Goal: Task Accomplishment & Management: Complete application form

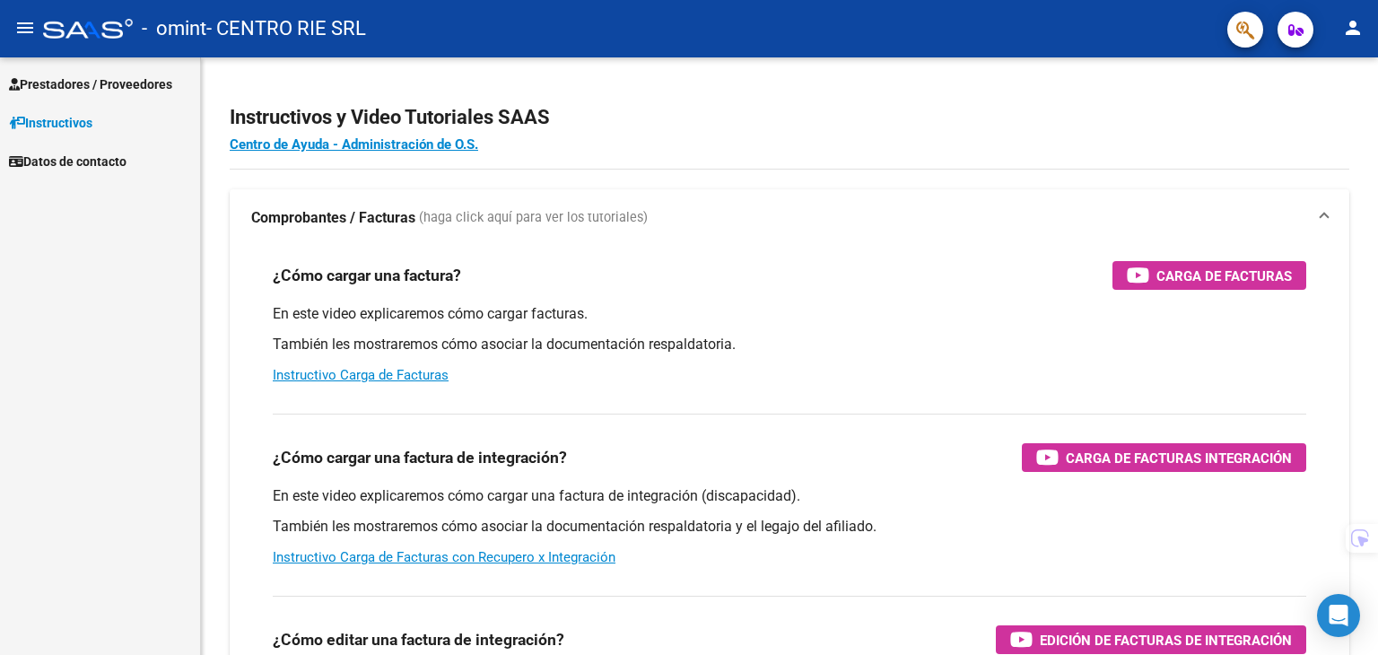
click at [104, 86] on span "Prestadores / Proveedores" at bounding box center [90, 84] width 163 height 20
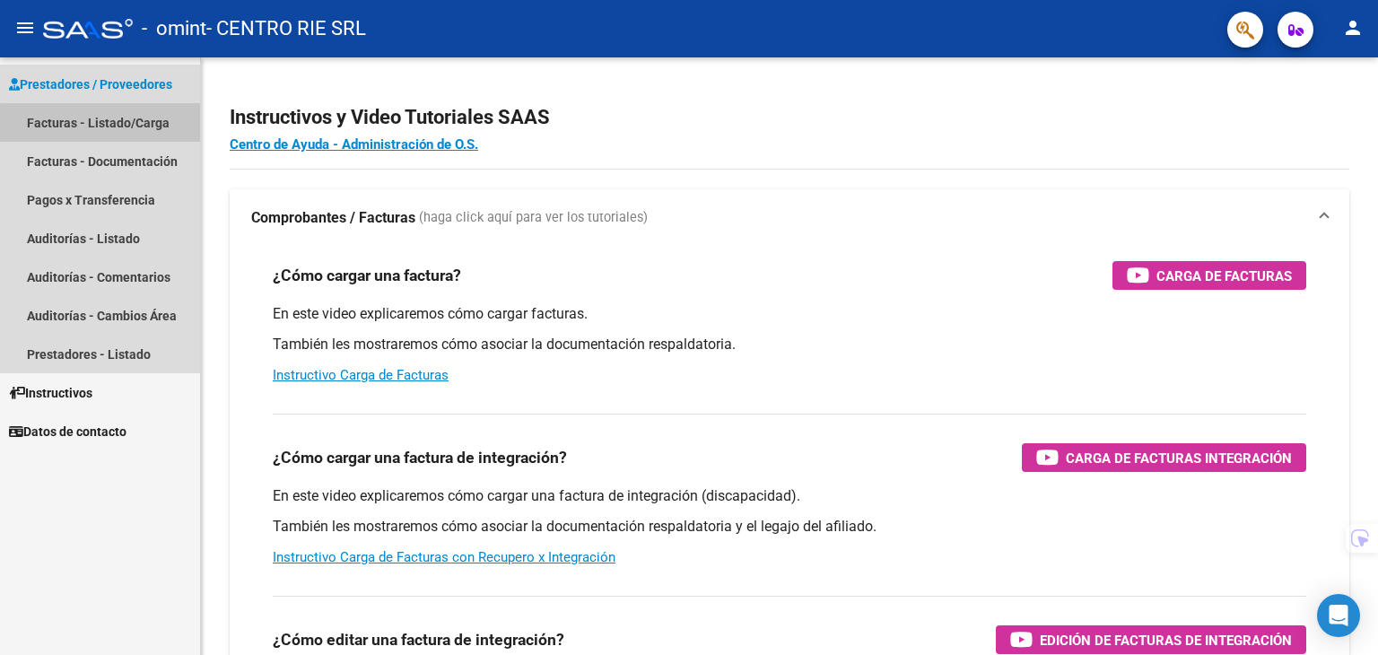
click at [103, 124] on link "Facturas - Listado/Carga" at bounding box center [100, 122] width 200 height 39
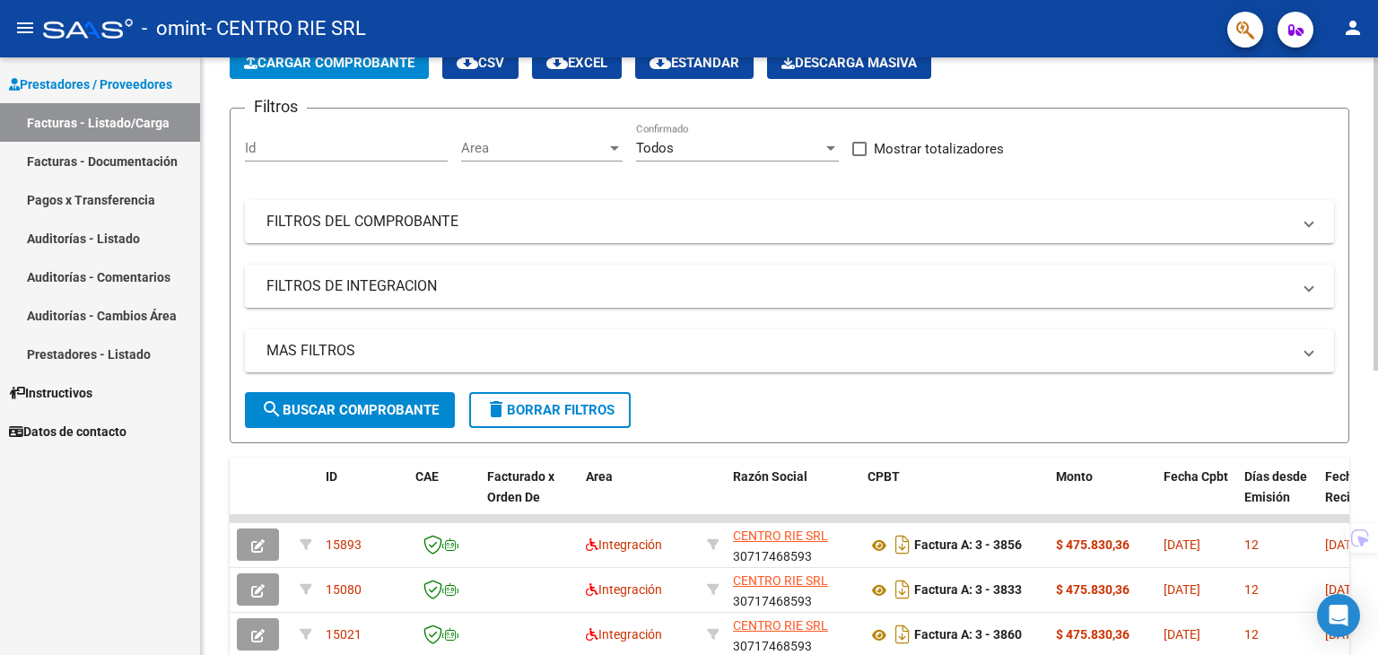
scroll to position [90, 0]
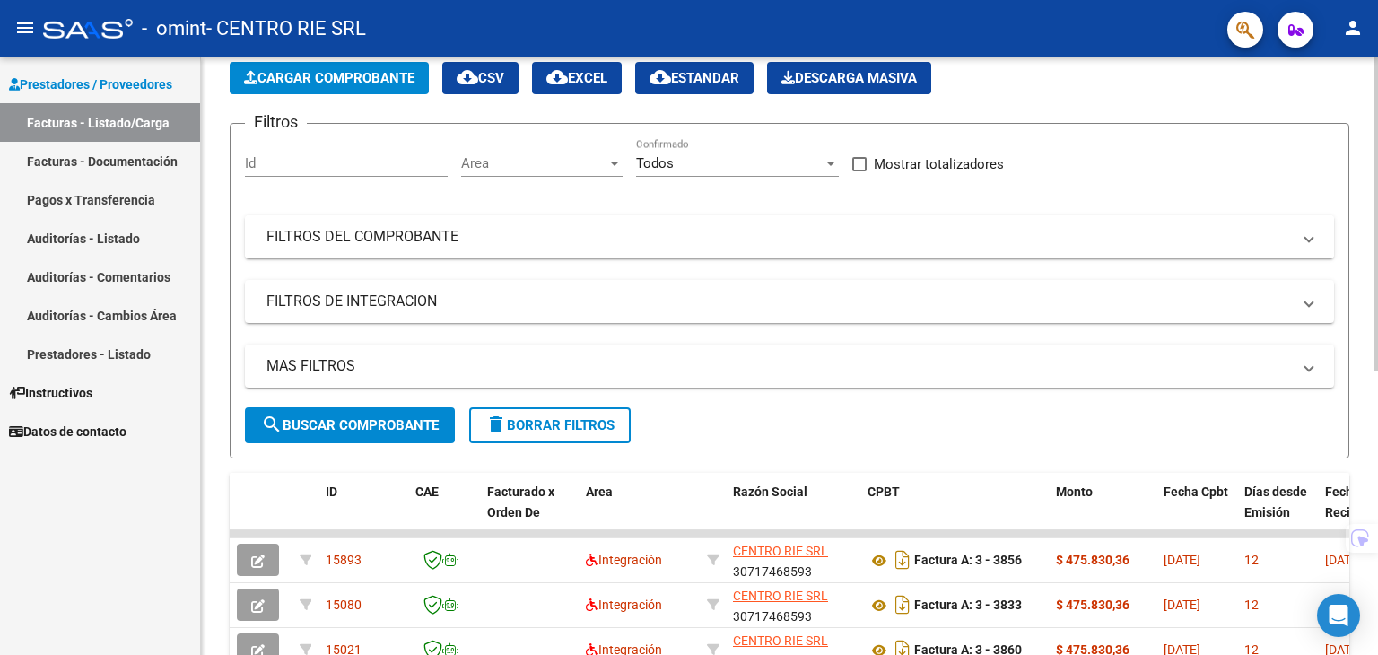
click at [473, 241] on mat-panel-title "FILTROS DEL COMPROBANTE" at bounding box center [778, 237] width 1024 height 20
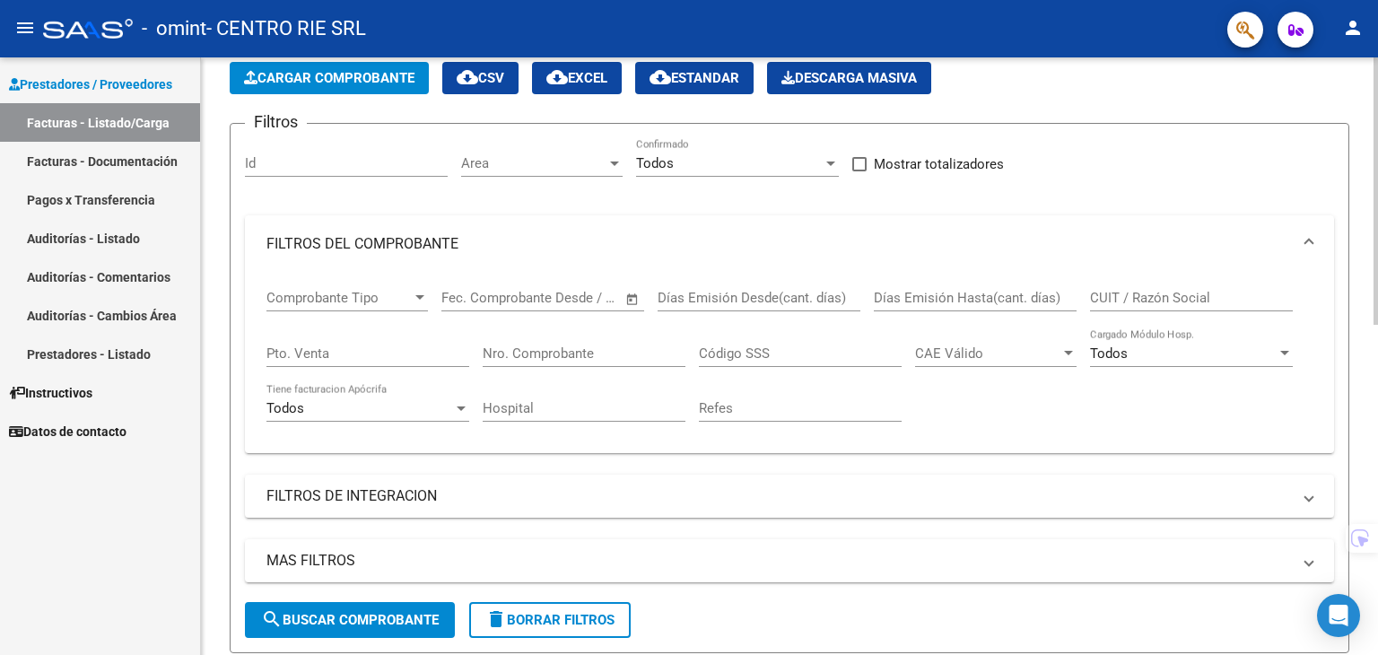
click at [596, 341] on div "Nro. Comprobante" at bounding box center [583, 347] width 203 height 39
drag, startPoint x: 576, startPoint y: 351, endPoint x: 585, endPoint y: 363, distance: 15.4
click at [576, 352] on input "Nro. Comprobante" at bounding box center [583, 353] width 203 height 16
click at [600, 356] on input "Nro. Comprobante" at bounding box center [583, 353] width 203 height 16
paste input "3835"
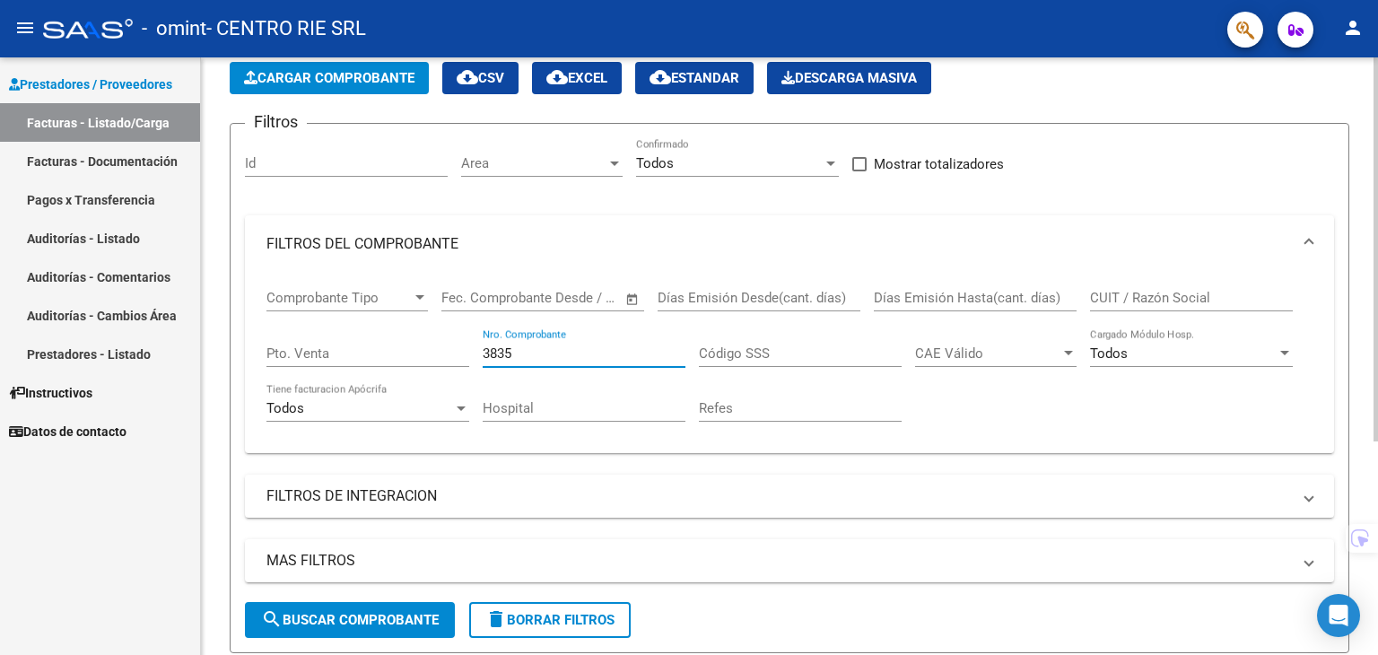
type input "3835"
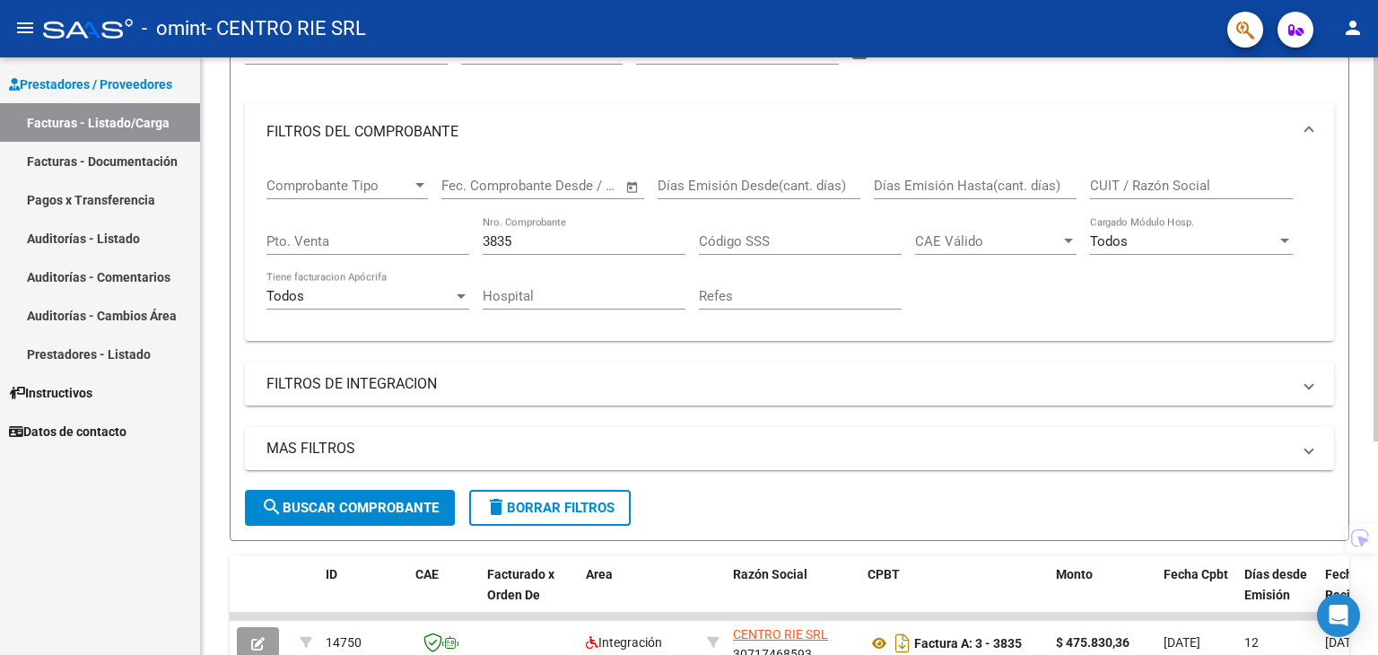
scroll to position [332, 0]
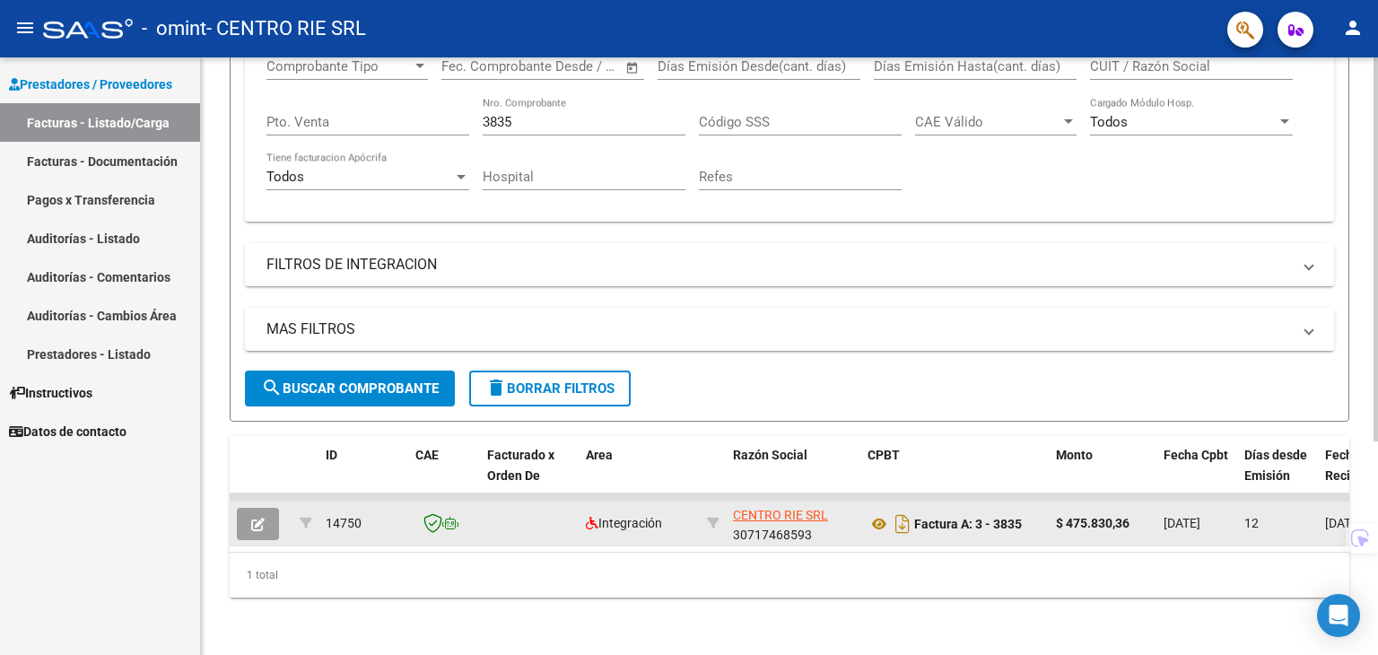
click at [286, 514] on datatable-body-cell at bounding box center [261, 523] width 63 height 44
click at [272, 510] on button "button" at bounding box center [258, 524] width 42 height 32
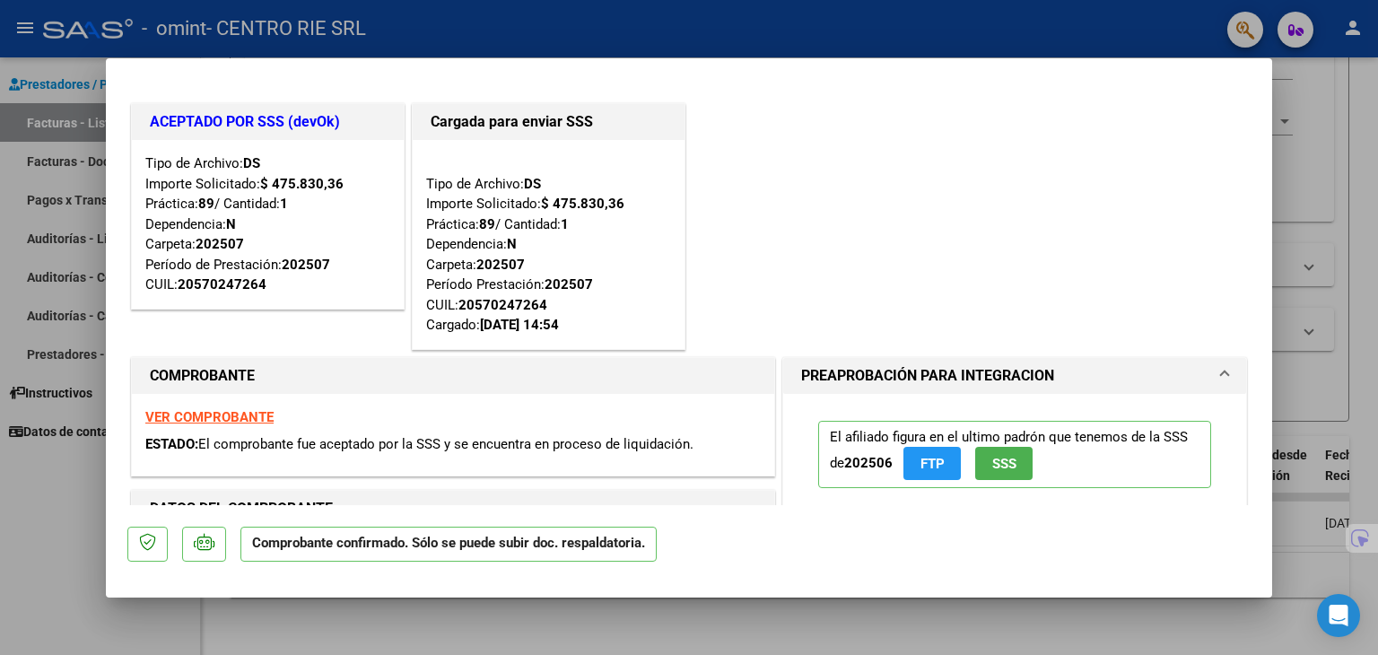
click at [1306, 196] on div at bounding box center [689, 327] width 1378 height 655
type input "$ 0,00"
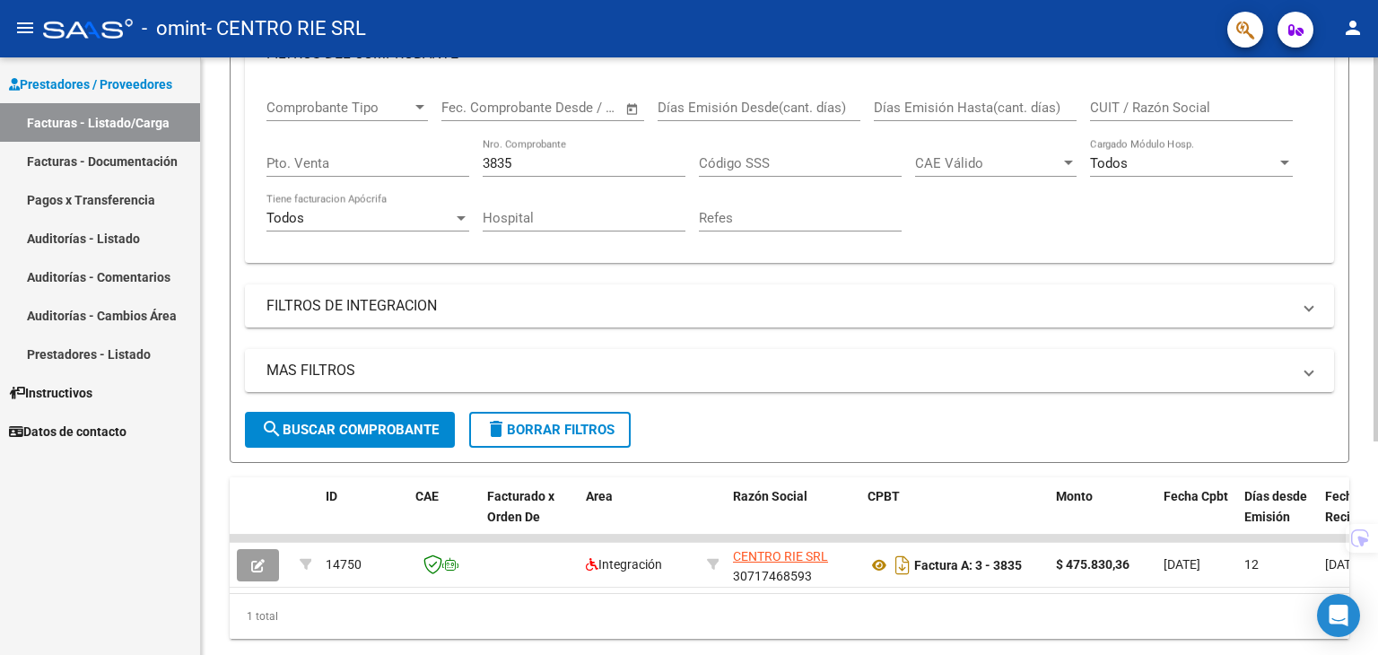
scroll to position [152, 0]
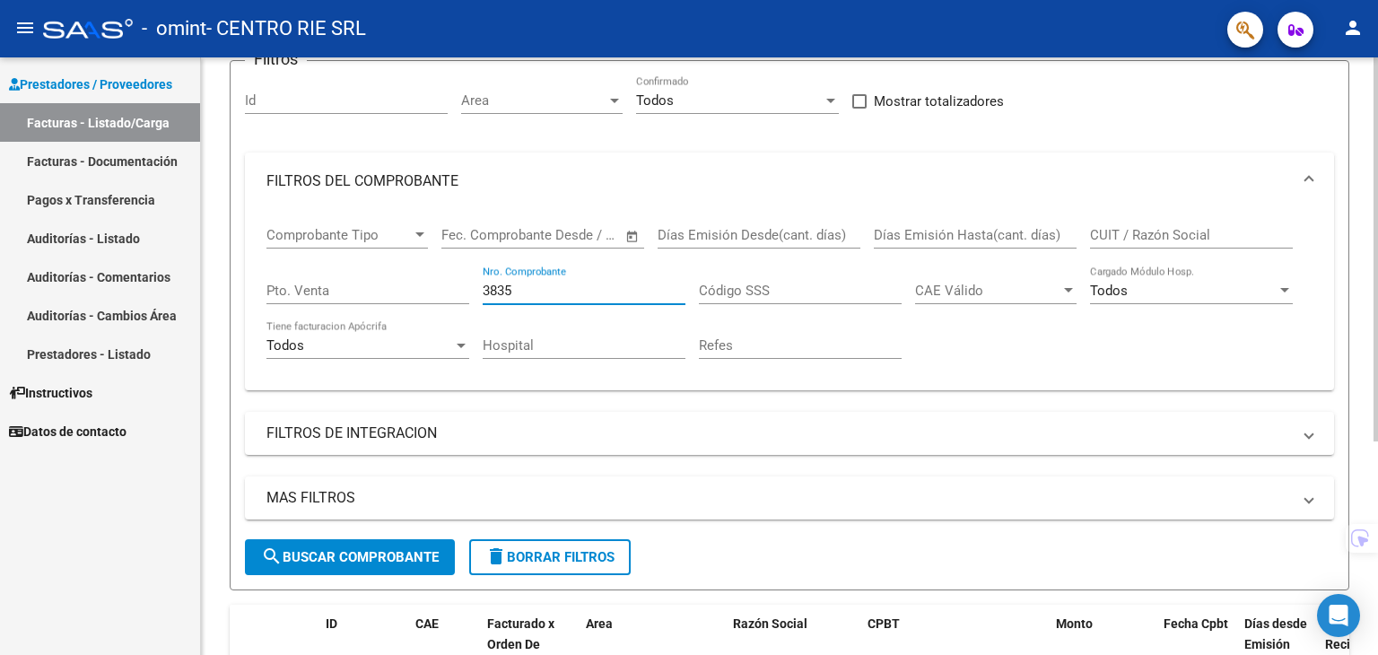
drag, startPoint x: 531, startPoint y: 293, endPoint x: 444, endPoint y: 284, distance: 87.5
click at [444, 284] on div "Comprobante Tipo Comprobante Tipo Start date – End date Fec. Comprobante Desde …" at bounding box center [789, 293] width 1046 height 166
paste input "0"
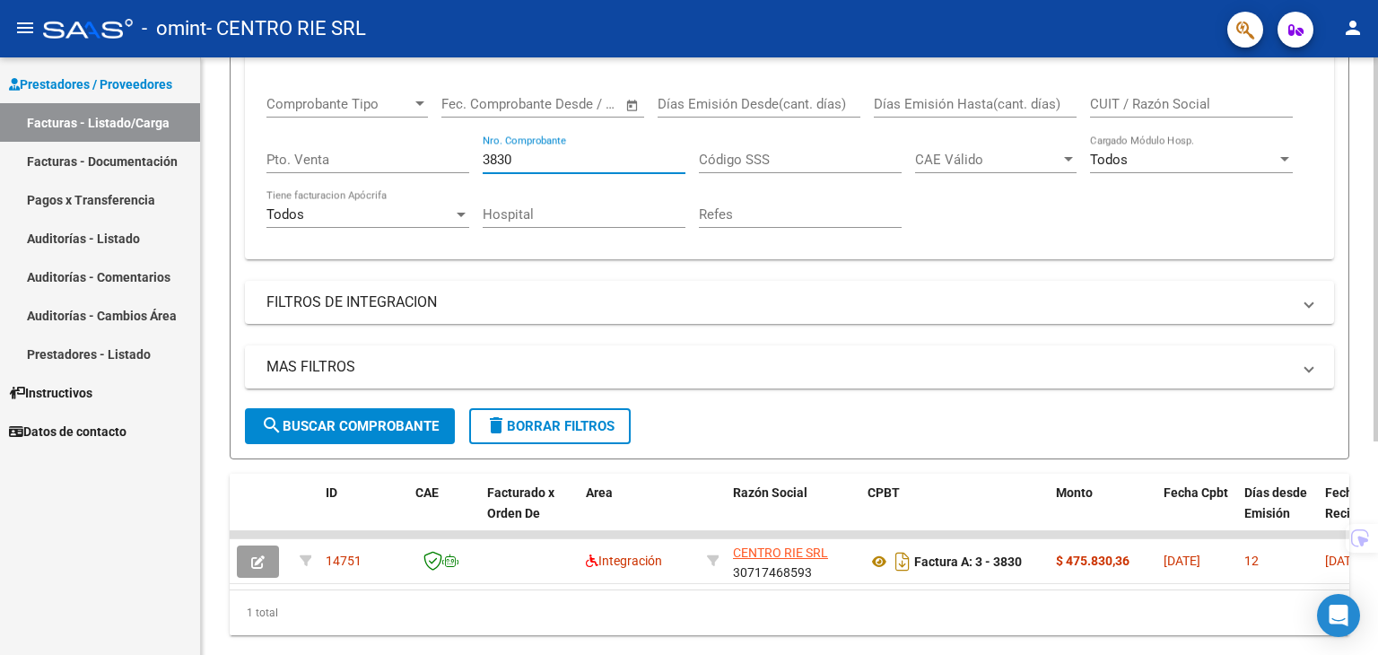
scroll to position [332, 0]
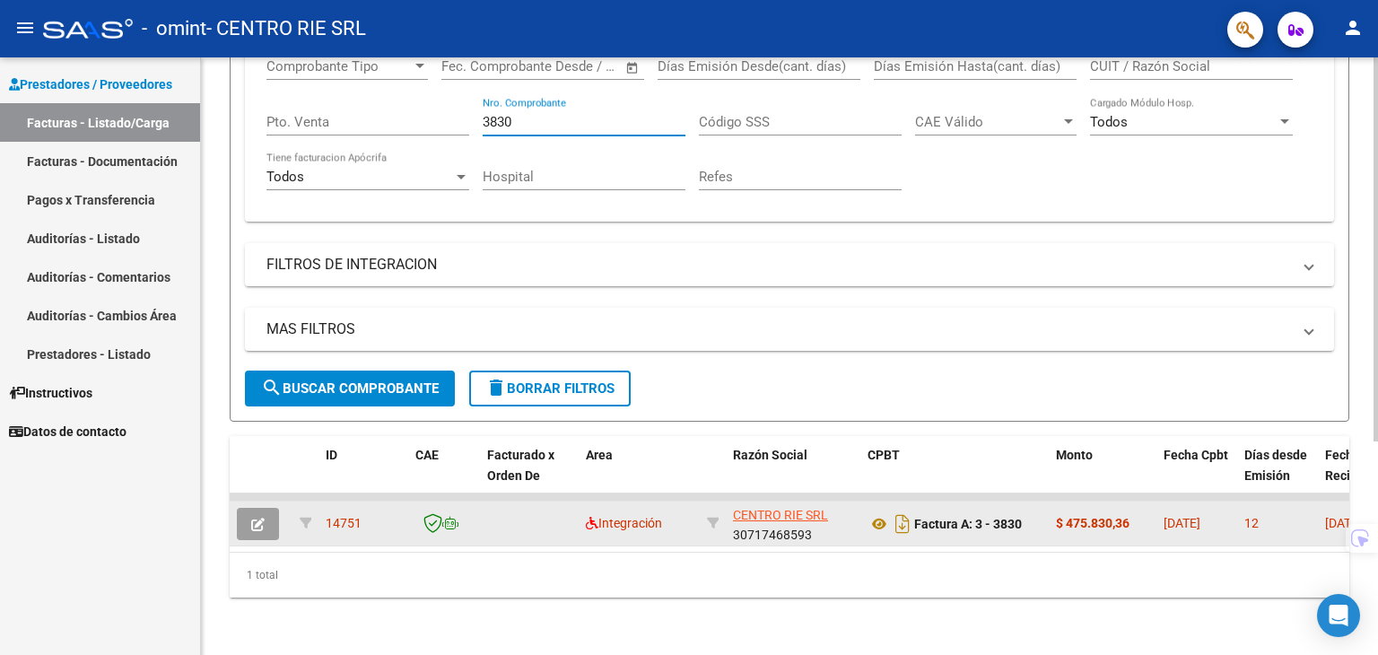
type input "3830"
click at [268, 508] on button "button" at bounding box center [258, 524] width 42 height 32
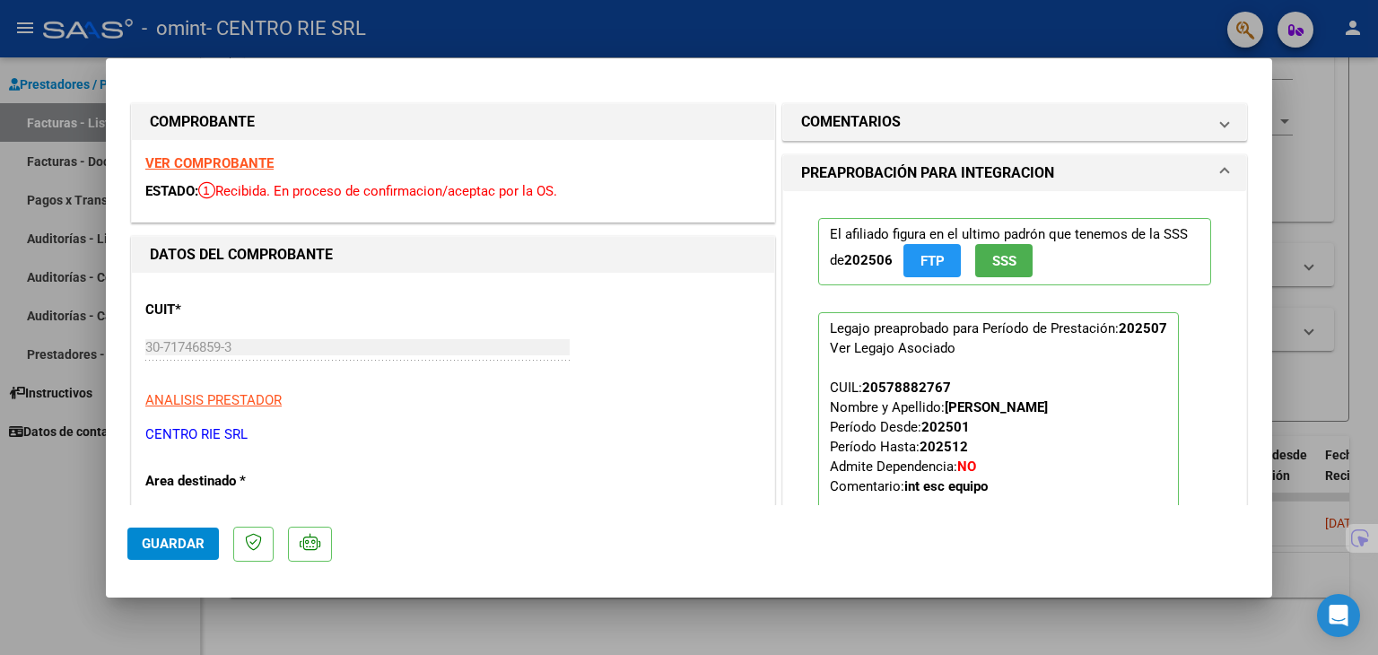
drag, startPoint x: 1340, startPoint y: 253, endPoint x: 1313, endPoint y: 252, distance: 26.9
click at [1338, 252] on div at bounding box center [689, 327] width 1378 height 655
type input "$ 0,00"
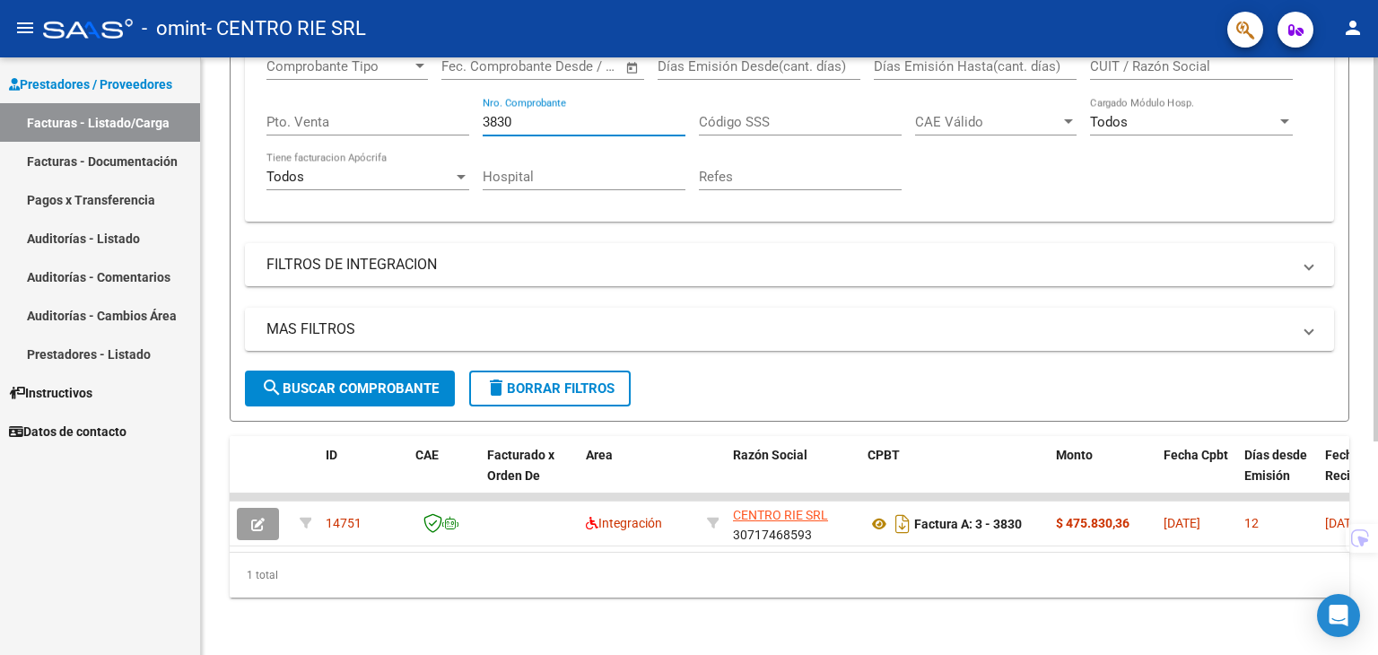
drag, startPoint x: 515, startPoint y: 112, endPoint x: 402, endPoint y: 113, distance: 113.0
click at [410, 112] on div "Comprobante Tipo Comprobante Tipo Start date – End date Fec. Comprobante Desde …" at bounding box center [789, 124] width 1046 height 166
paste input "6"
drag, startPoint x: 535, startPoint y: 107, endPoint x: 454, endPoint y: 105, distance: 80.7
click at [458, 105] on div "Comprobante Tipo Comprobante Tipo Start date – End date Fec. Comprobante Desde …" at bounding box center [789, 124] width 1046 height 166
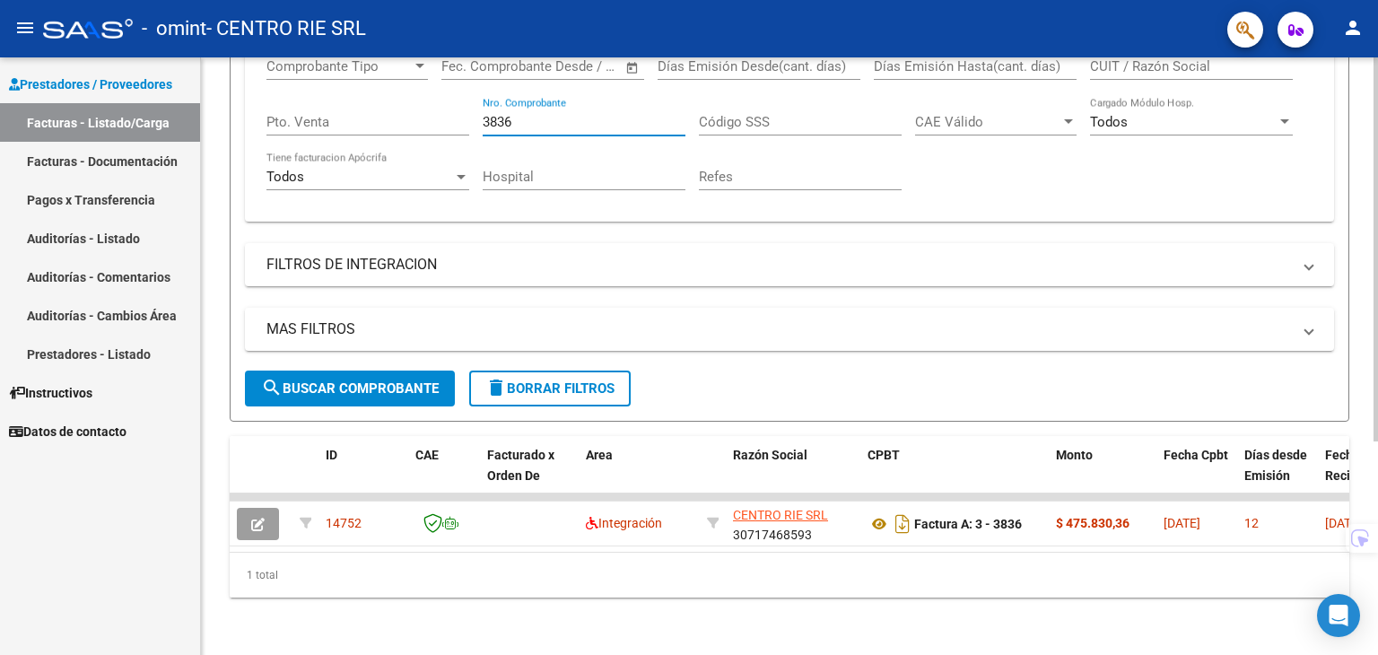
paste input "8"
type input "3838"
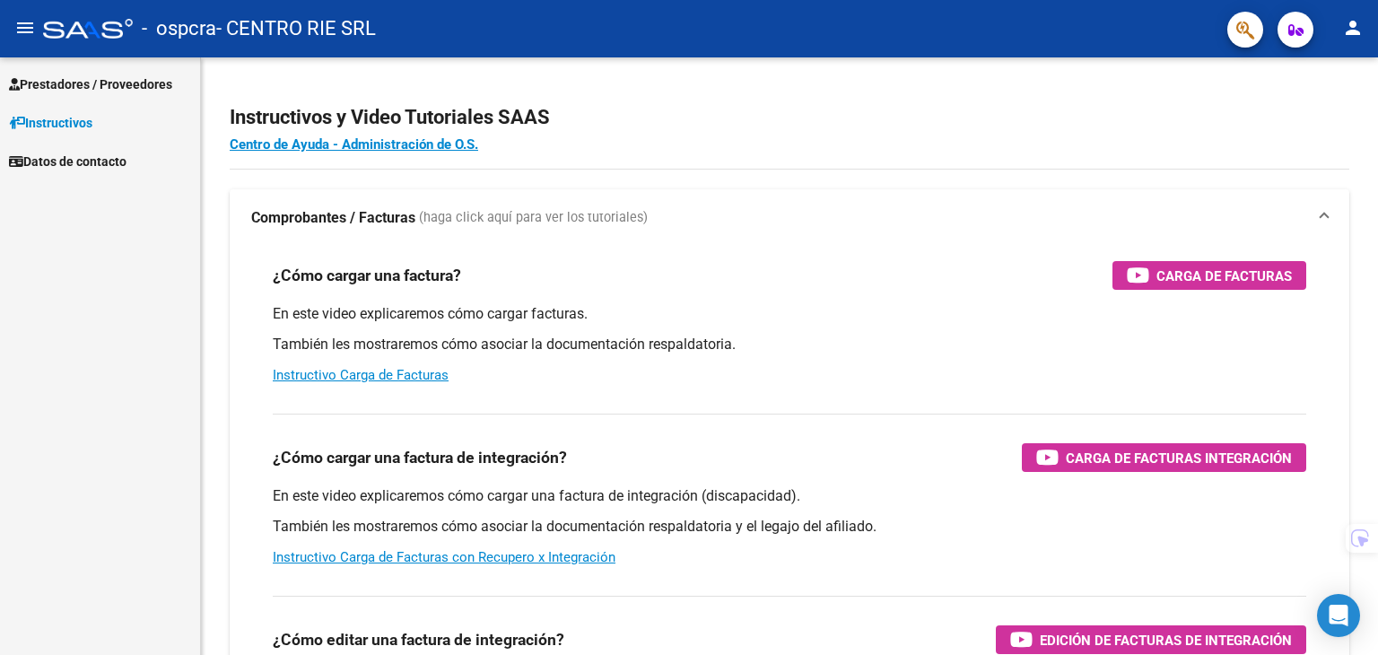
click at [172, 73] on link "Prestadores / Proveedores" at bounding box center [100, 84] width 200 height 39
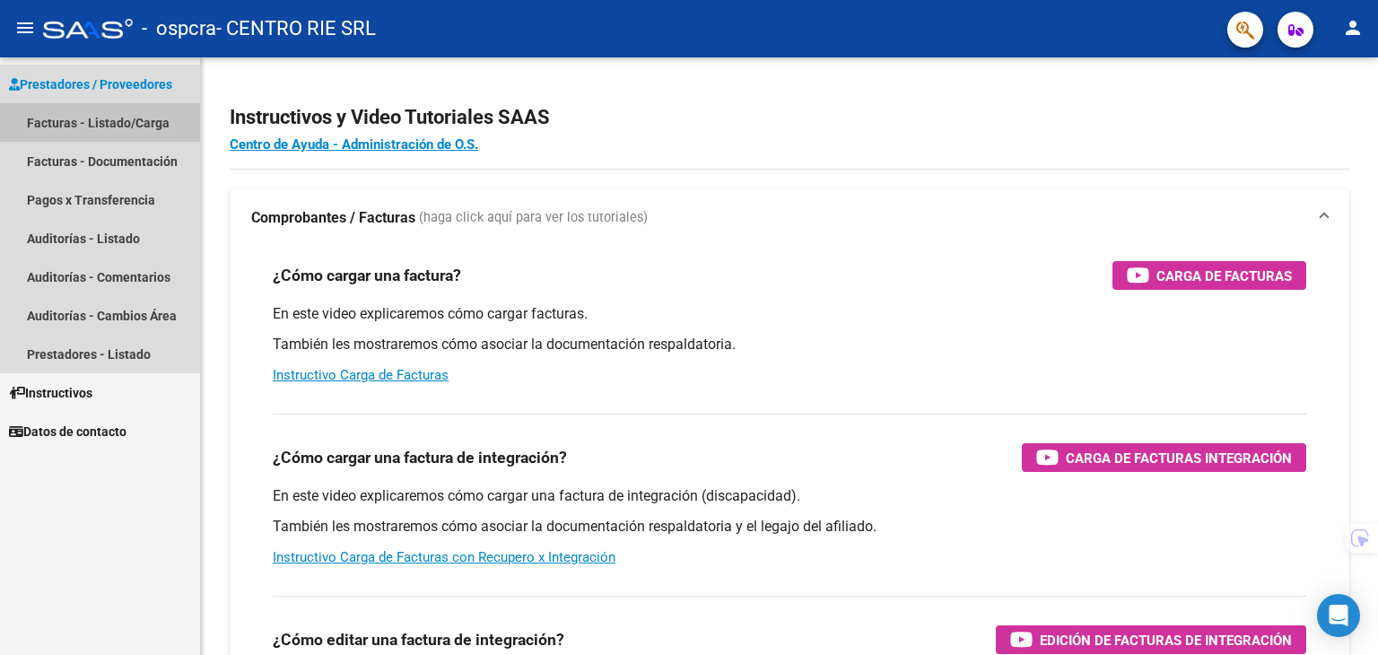
click at [138, 114] on link "Facturas - Listado/Carga" at bounding box center [100, 122] width 200 height 39
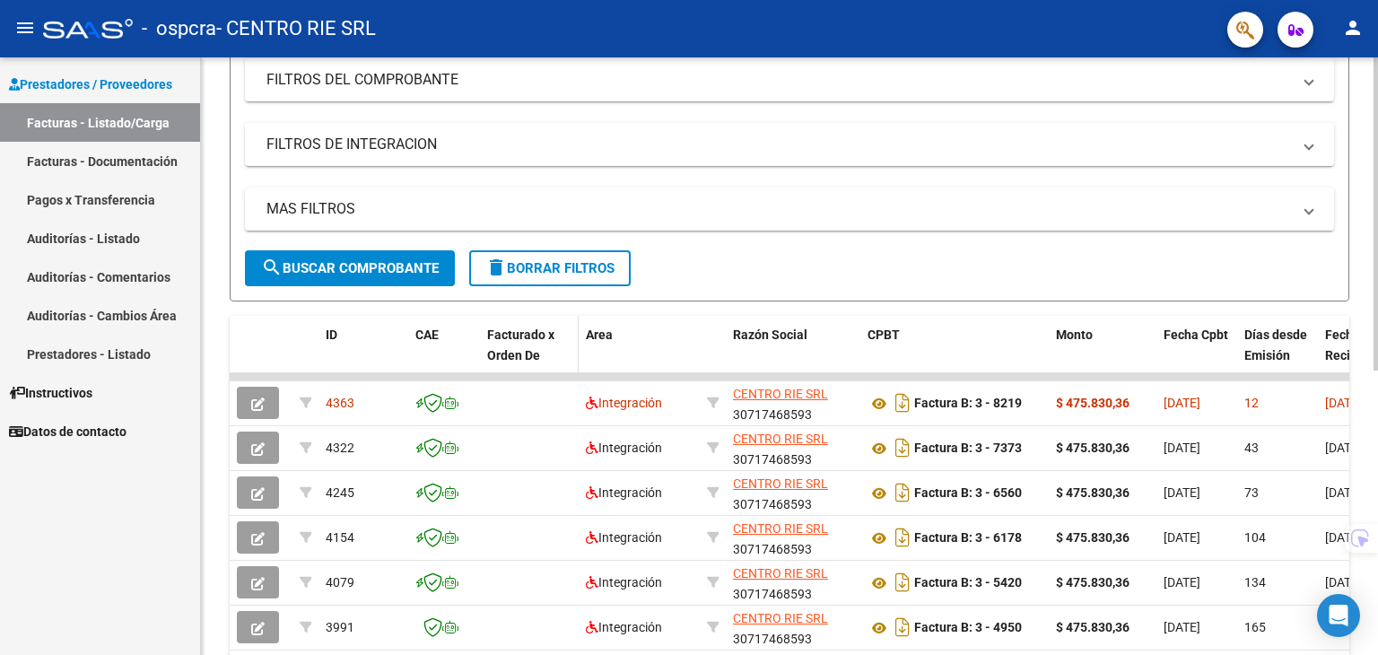
scroll to position [250, 0]
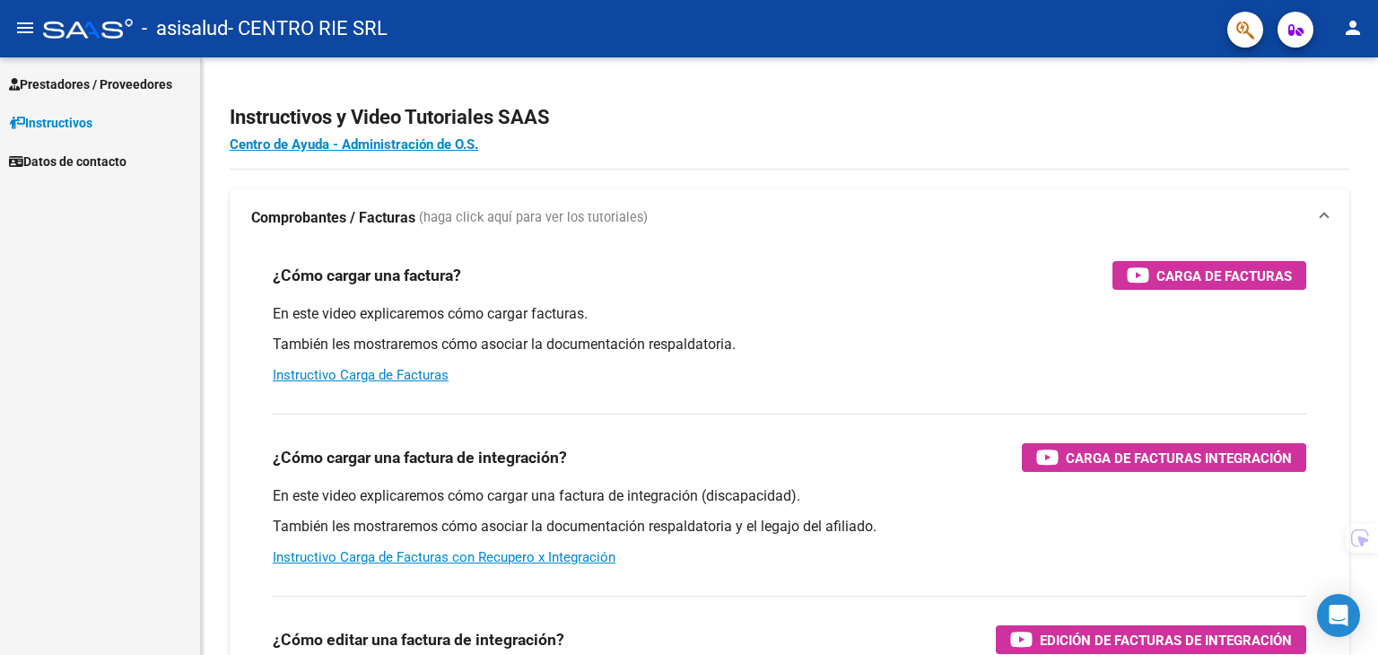
click at [109, 80] on span "Prestadores / Proveedores" at bounding box center [90, 84] width 163 height 20
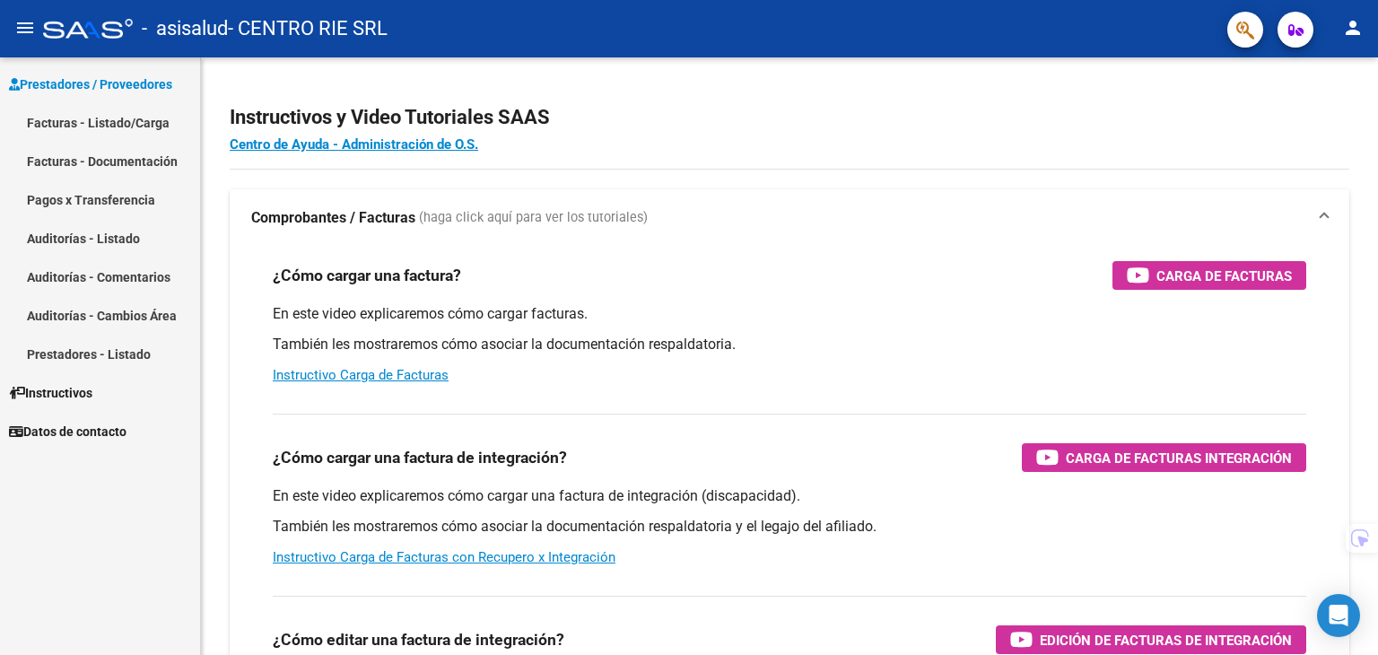
click at [113, 114] on link "Facturas - Listado/Carga" at bounding box center [100, 122] width 200 height 39
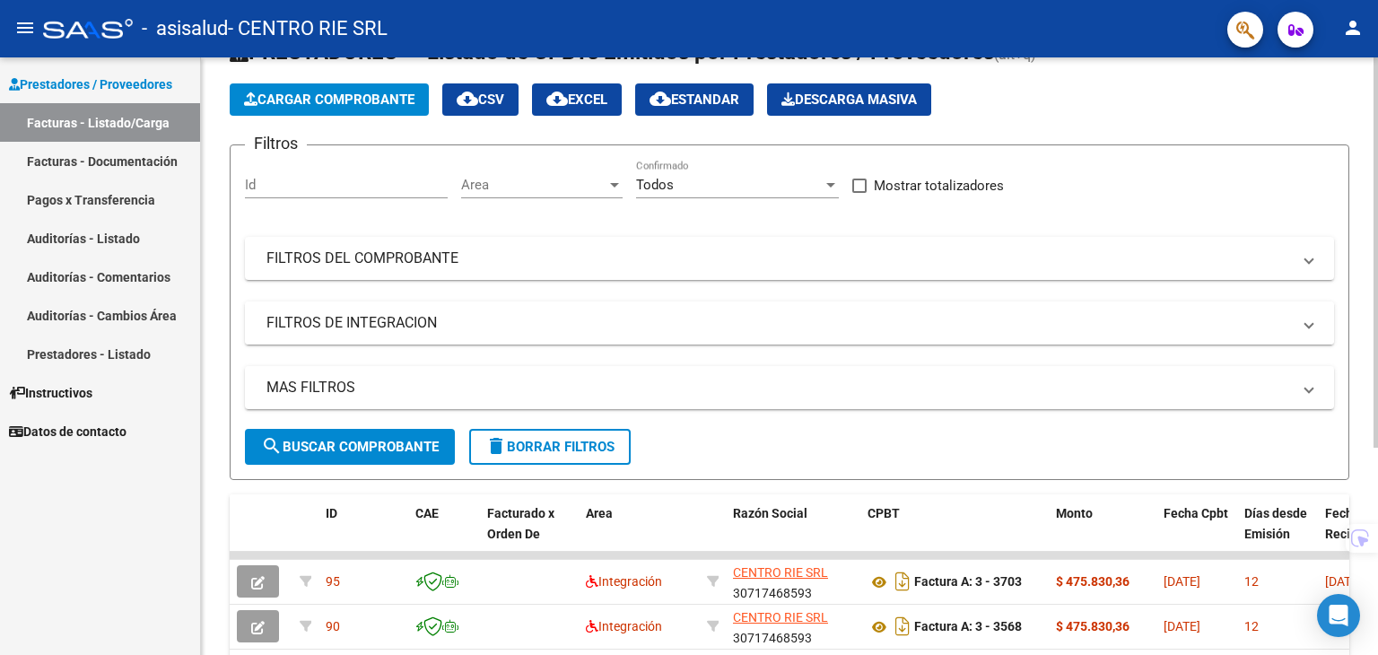
scroll to position [317, 0]
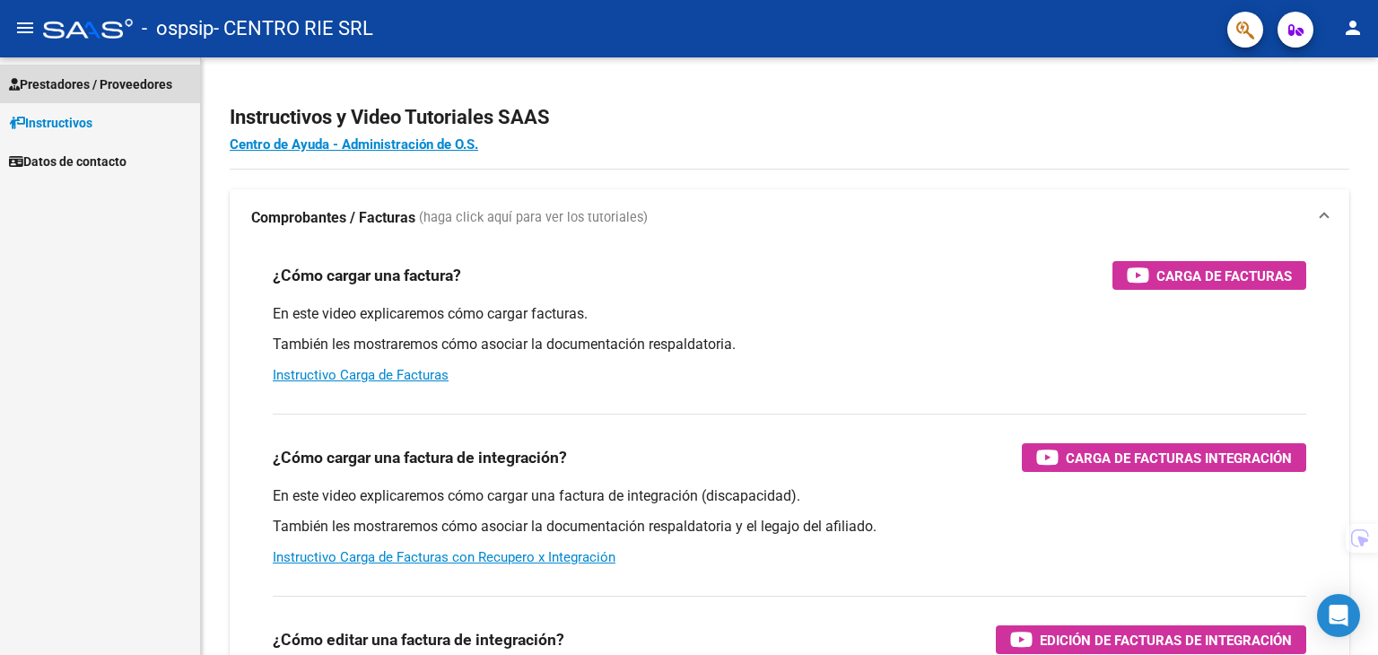
click at [112, 92] on span "Prestadores / Proveedores" at bounding box center [90, 84] width 163 height 20
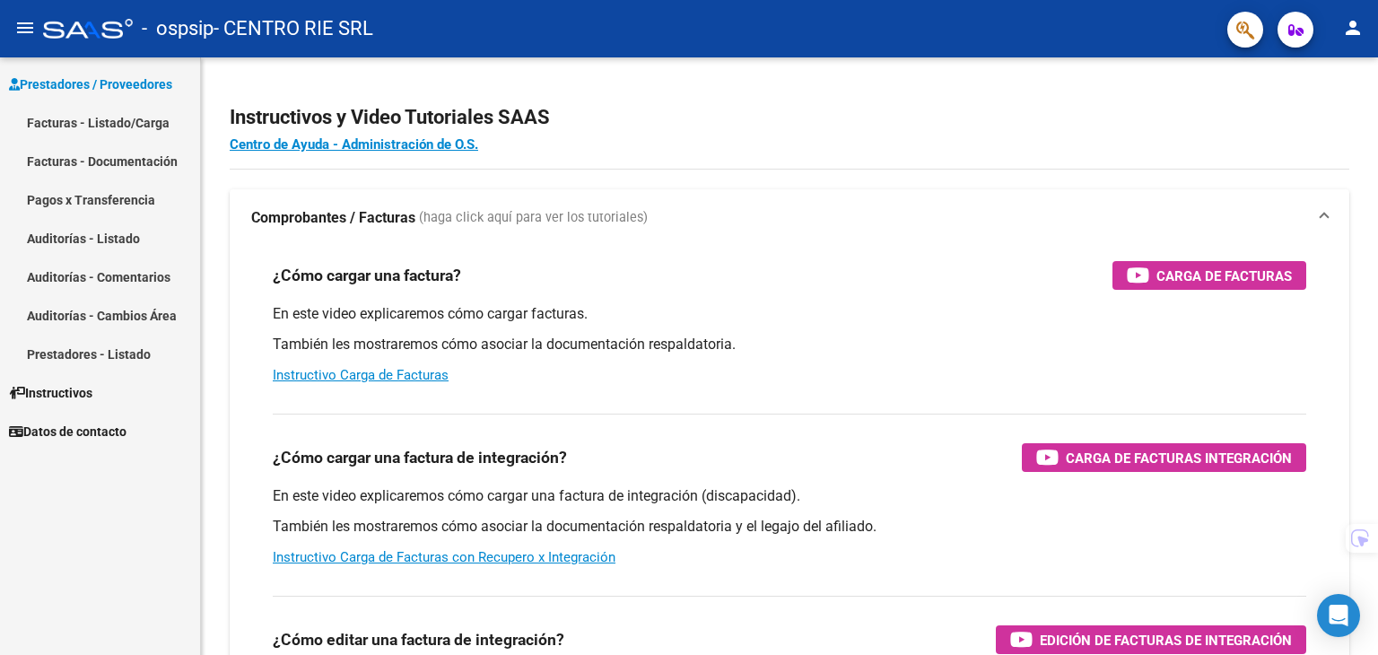
click at [113, 126] on link "Facturas - Listado/Carga" at bounding box center [100, 122] width 200 height 39
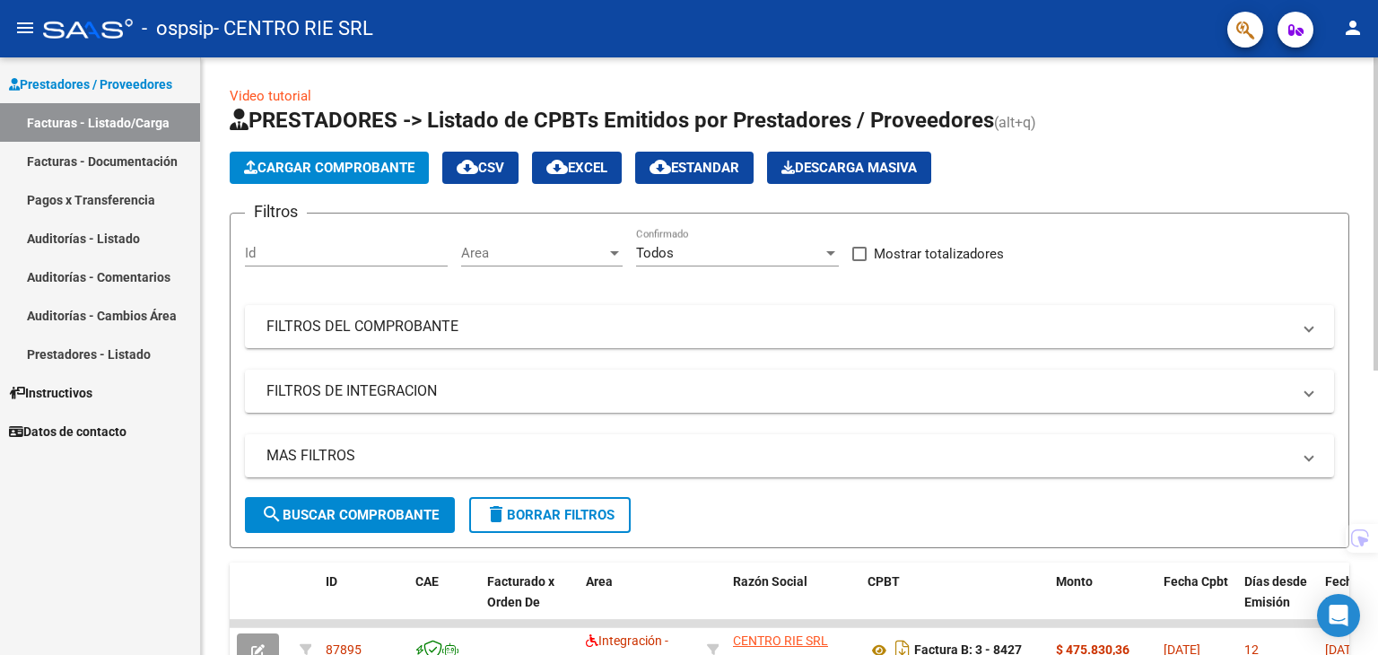
scroll to position [471, 0]
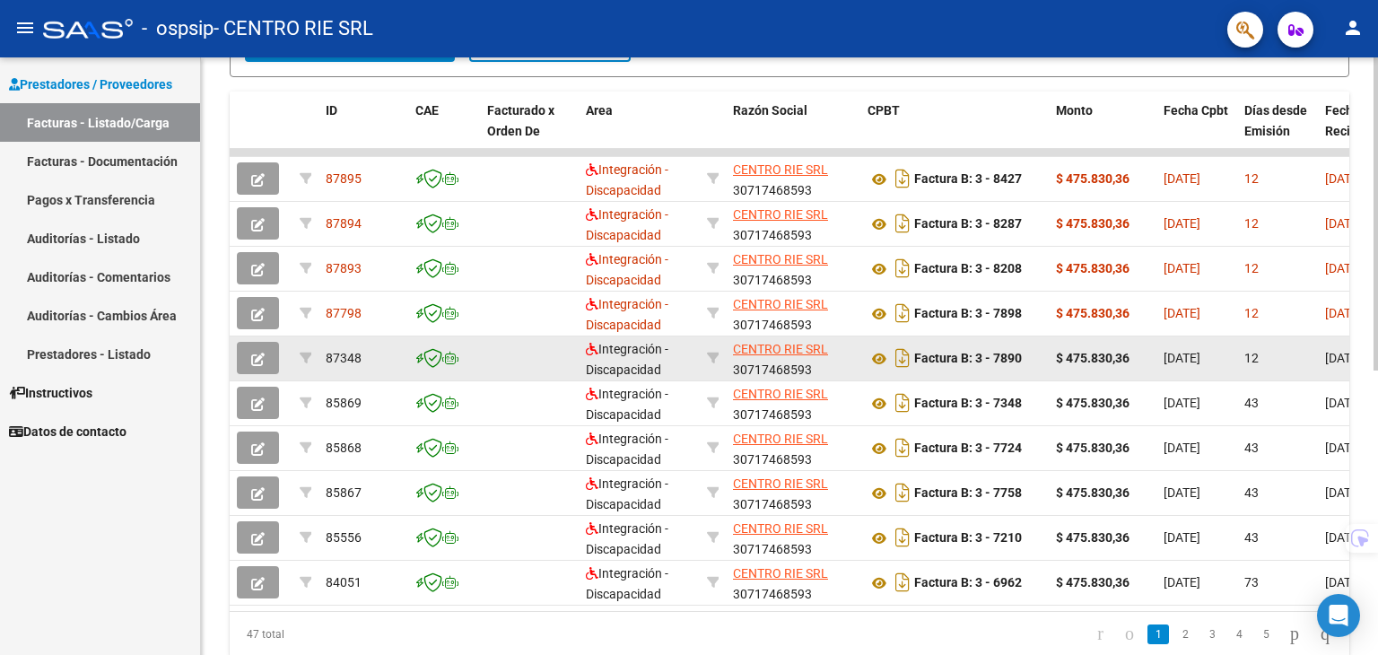
click at [275, 352] on button "button" at bounding box center [258, 358] width 42 height 32
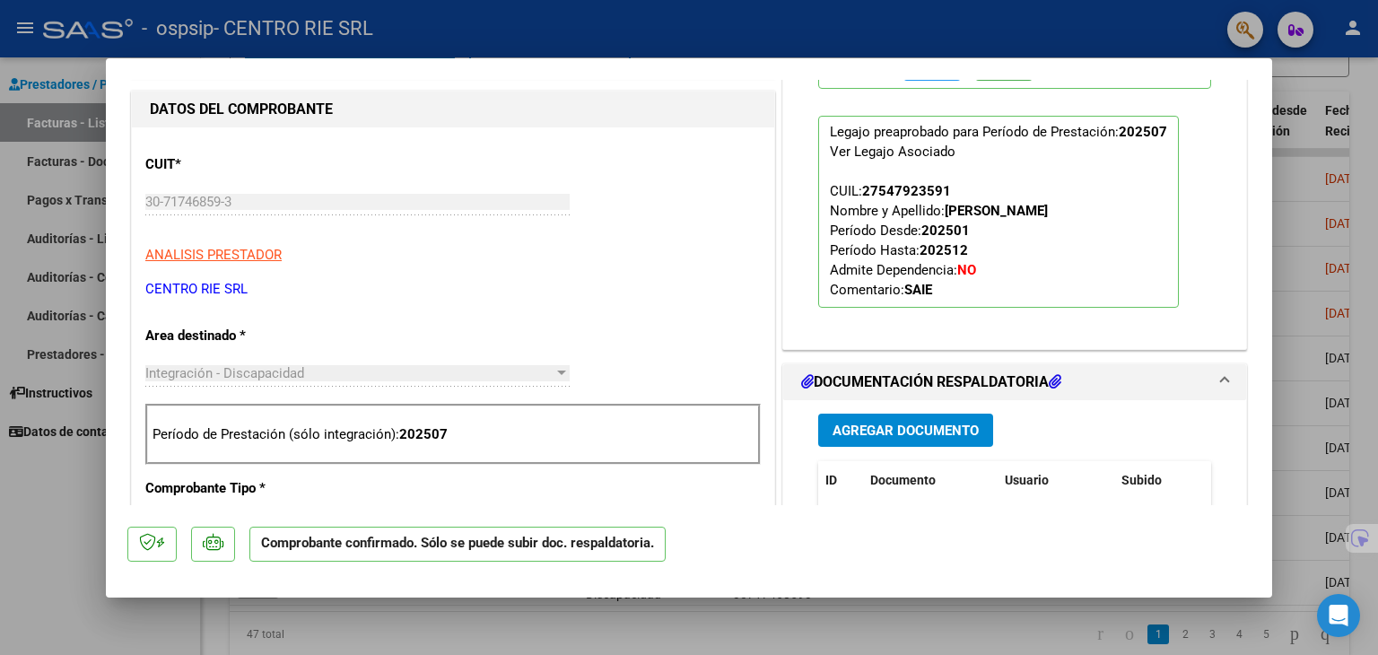
scroll to position [448, 0]
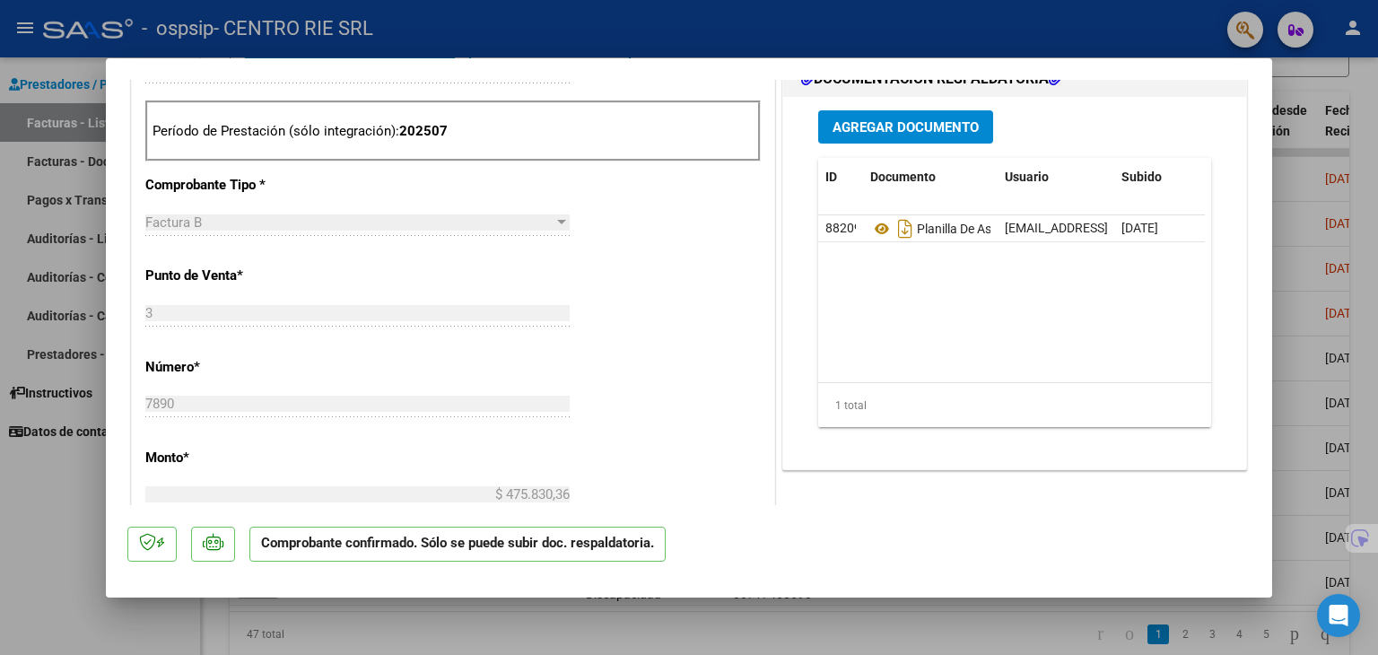
click at [1317, 349] on div at bounding box center [689, 327] width 1378 height 655
type input "$ 0,00"
